Goal: Transaction & Acquisition: Book appointment/travel/reservation

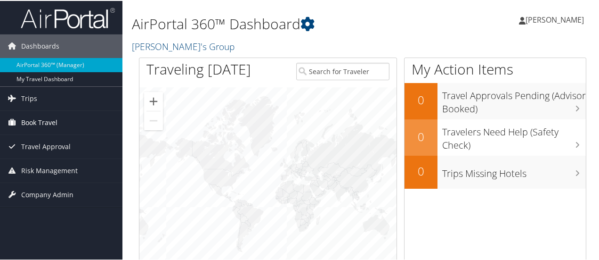
click at [58, 120] on link "Book Travel" at bounding box center [61, 122] width 122 height 24
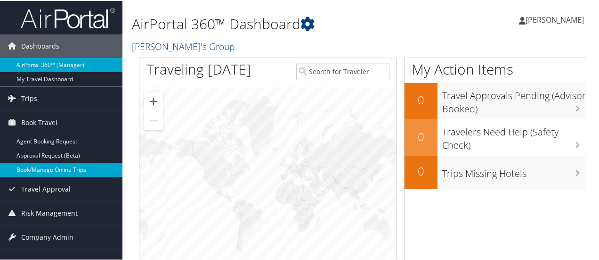
click at [39, 167] on link "Book/Manage Online Trips" at bounding box center [61, 169] width 122 height 14
